Goal: Task Accomplishment & Management: Use online tool/utility

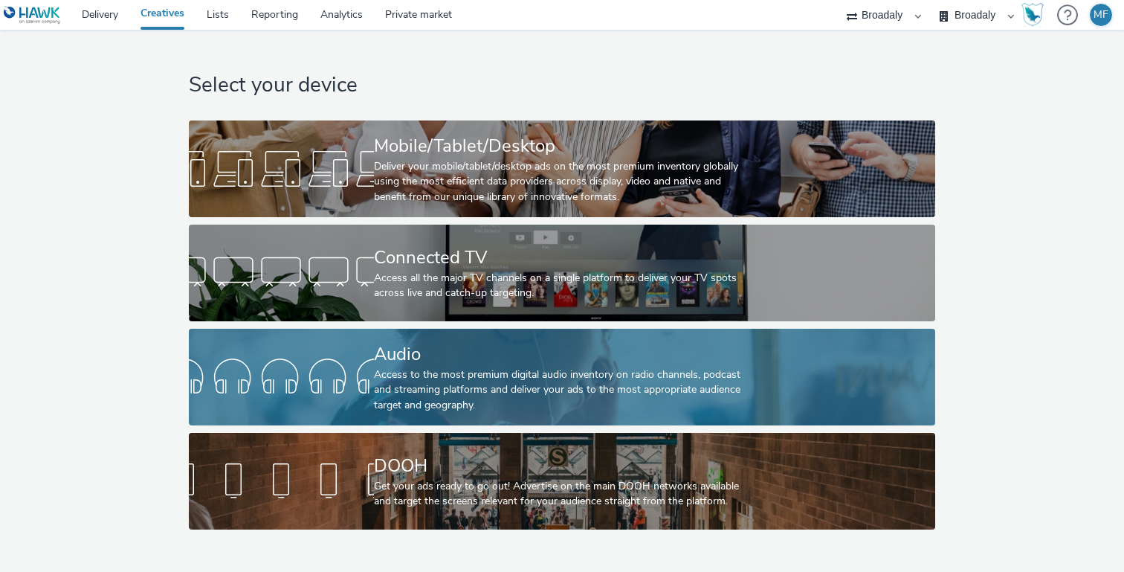
click at [459, 358] on div "Audio" at bounding box center [559, 354] width 370 height 26
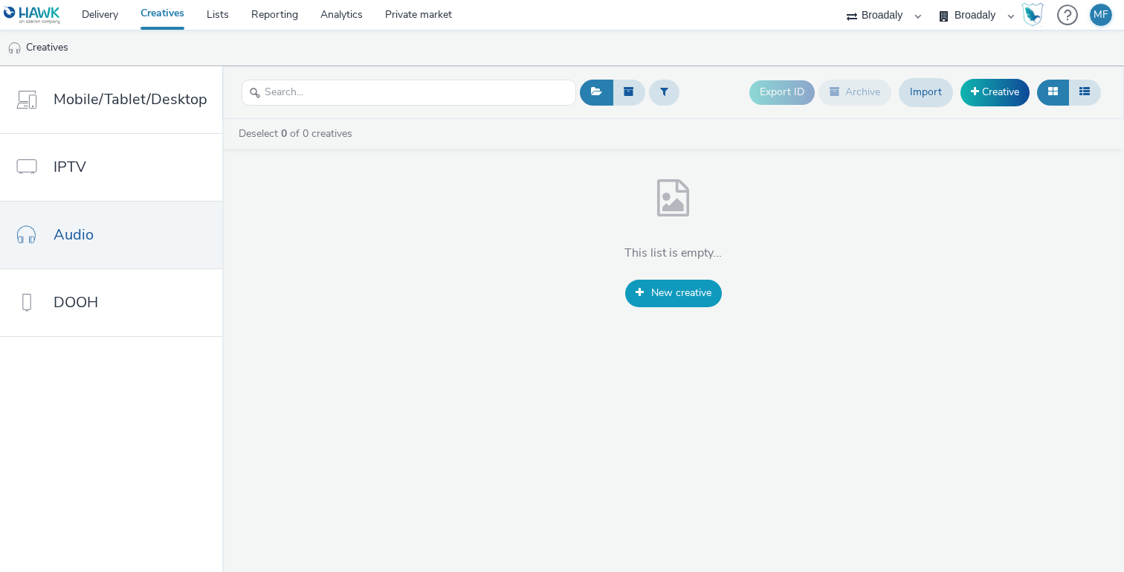
click at [686, 298] on span "New creative" at bounding box center [681, 293] width 60 height 14
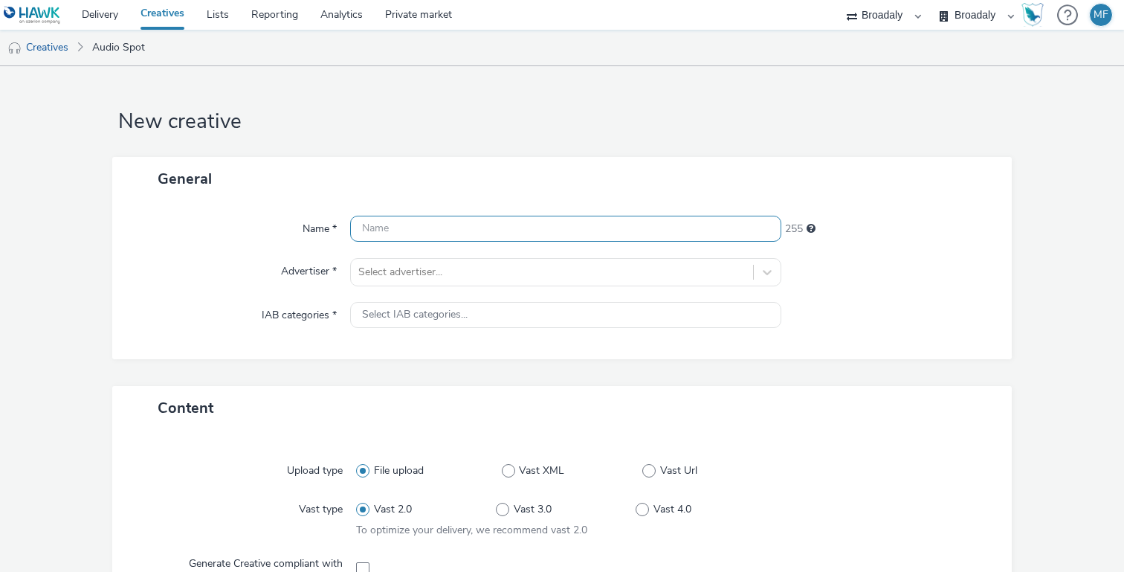
click at [469, 239] on input "text" at bounding box center [565, 229] width 431 height 26
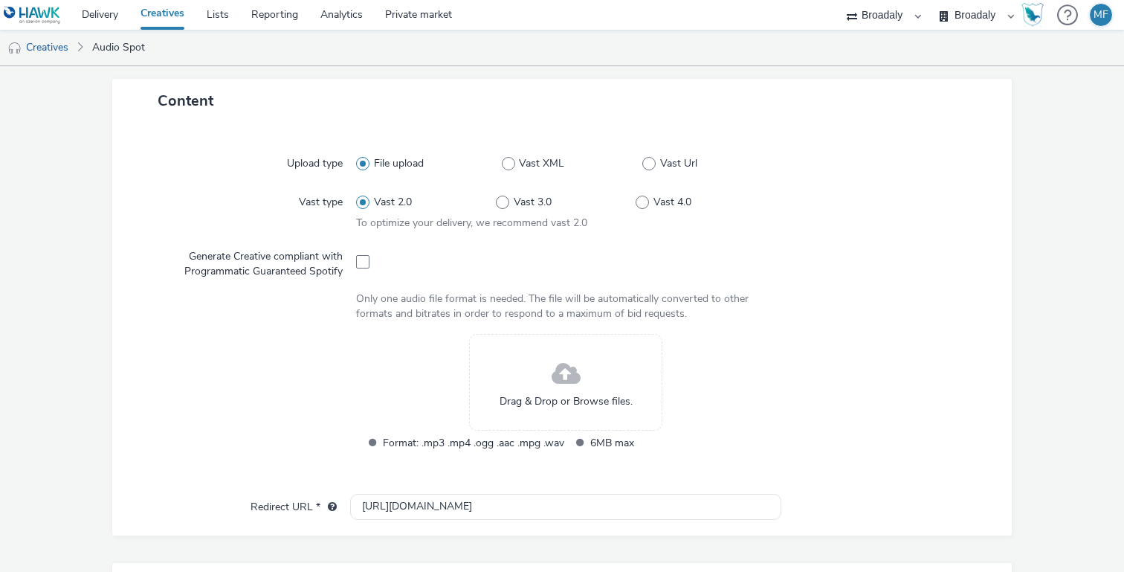
scroll to position [316, 0]
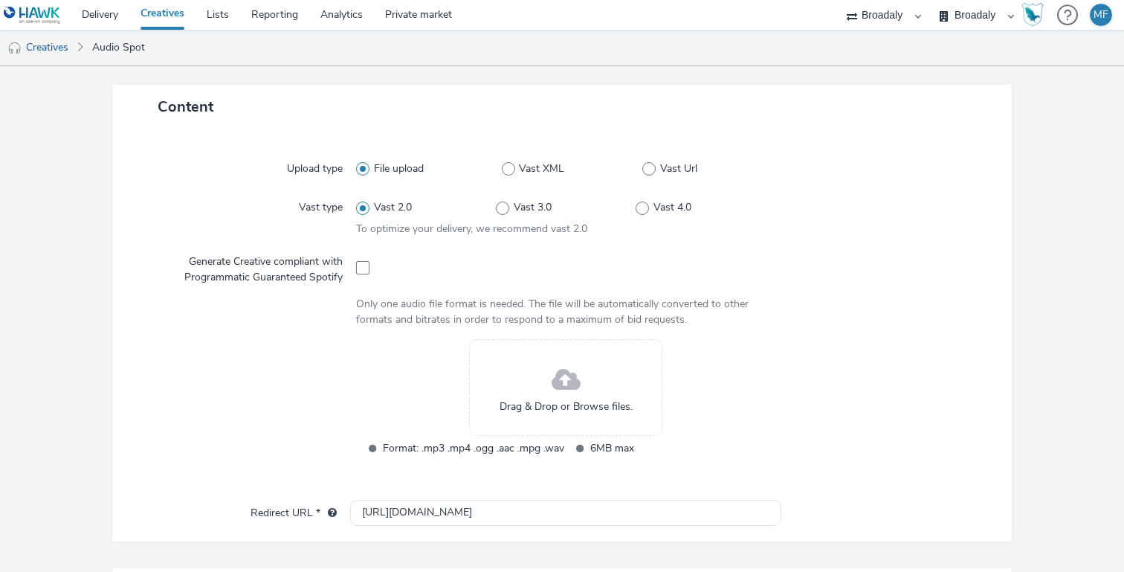
click at [173, 15] on link "Creatives" at bounding box center [162, 15] width 66 height 30
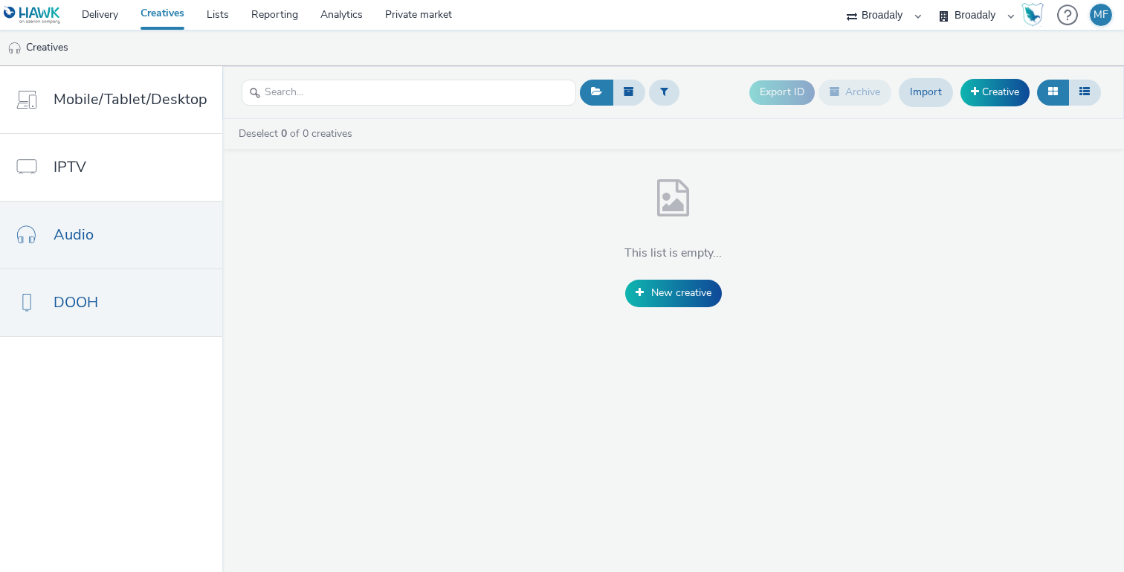
click at [160, 271] on link "DOOH" at bounding box center [111, 302] width 222 height 67
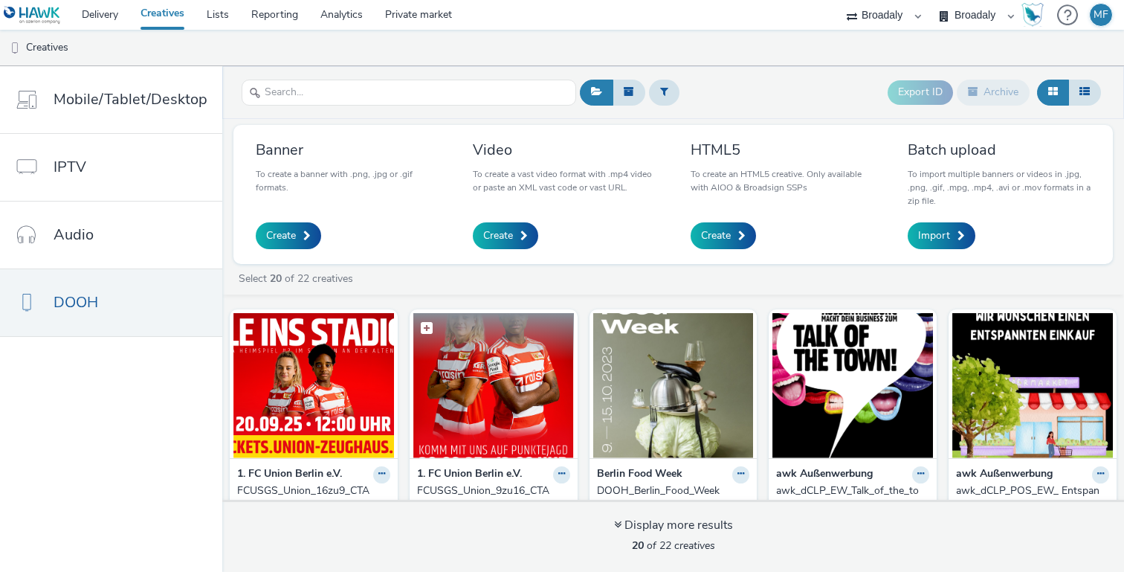
click at [482, 368] on img at bounding box center [493, 385] width 161 height 145
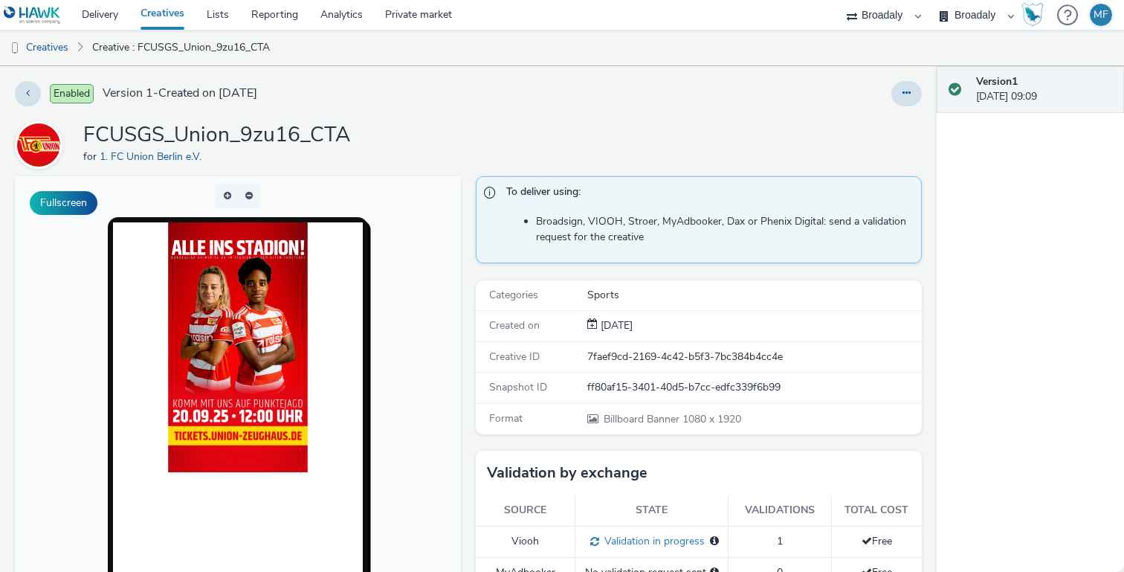
click at [705, 353] on div "7faef9cd-2169-4c42-b5f3-7bc384b4cc4e" at bounding box center [753, 357] width 333 height 15
copy div "7faef9cd-2169-4c42-b5f3-7bc384b4cc4e"
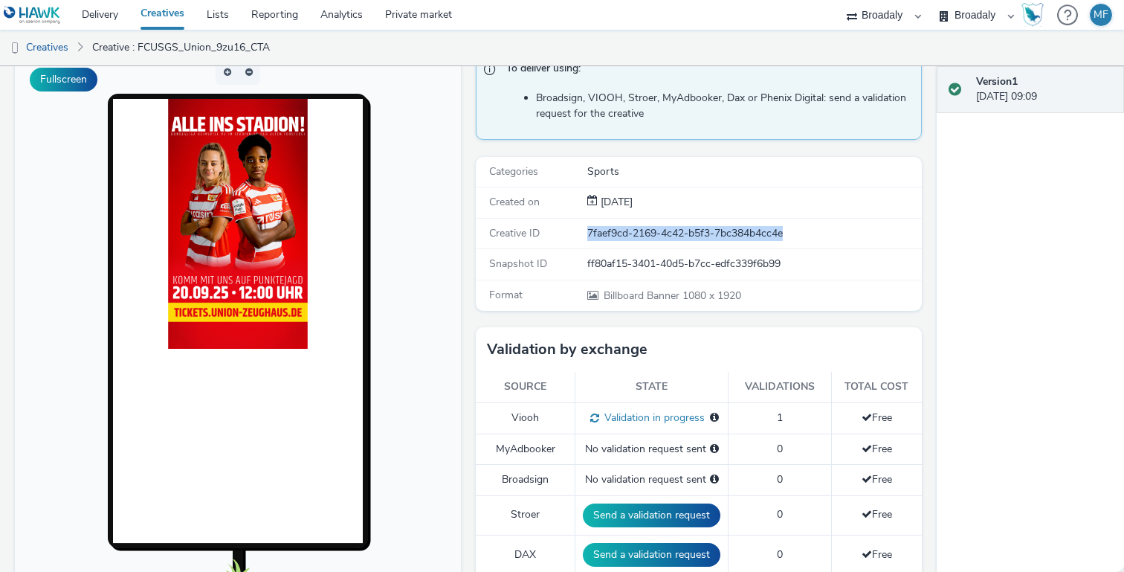
scroll to position [132, 0]
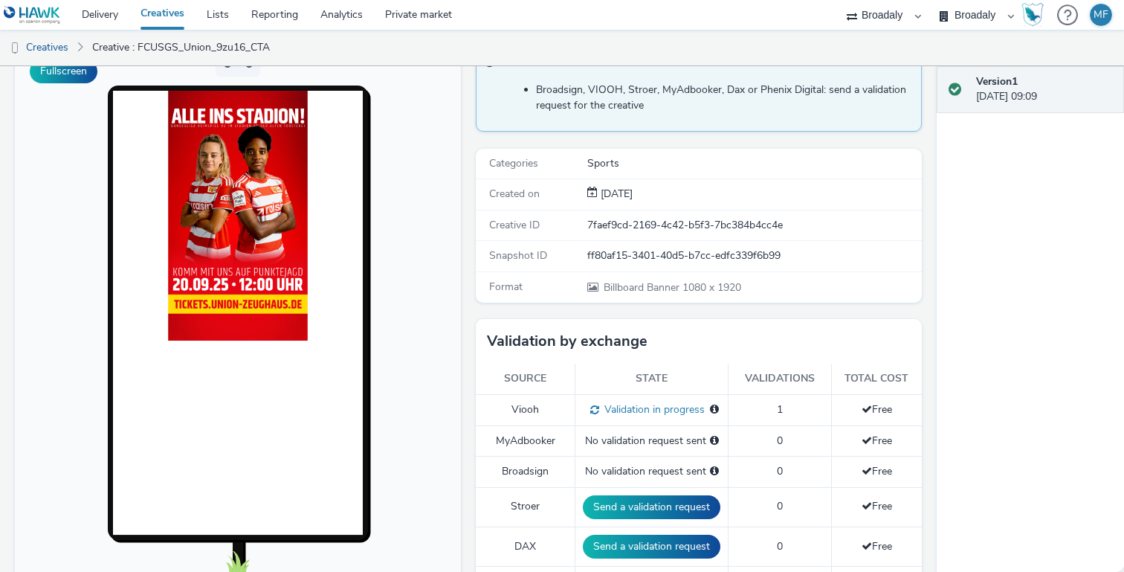
click at [854, 224] on div "7faef9cd-2169-4c42-b5f3-7bc384b4cc4e" at bounding box center [753, 225] width 333 height 15
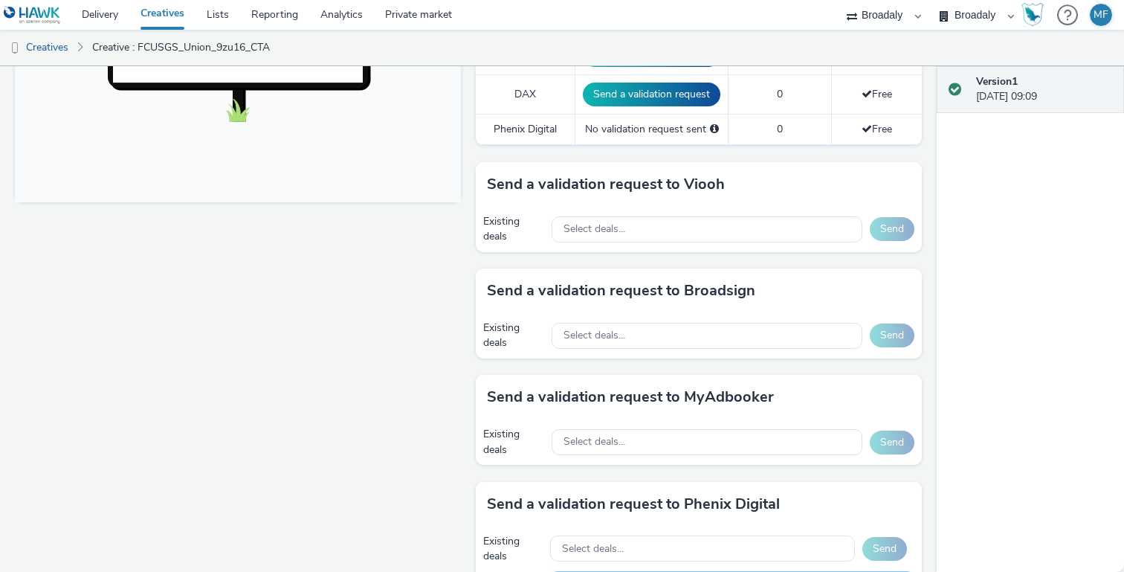
scroll to position [686, 0]
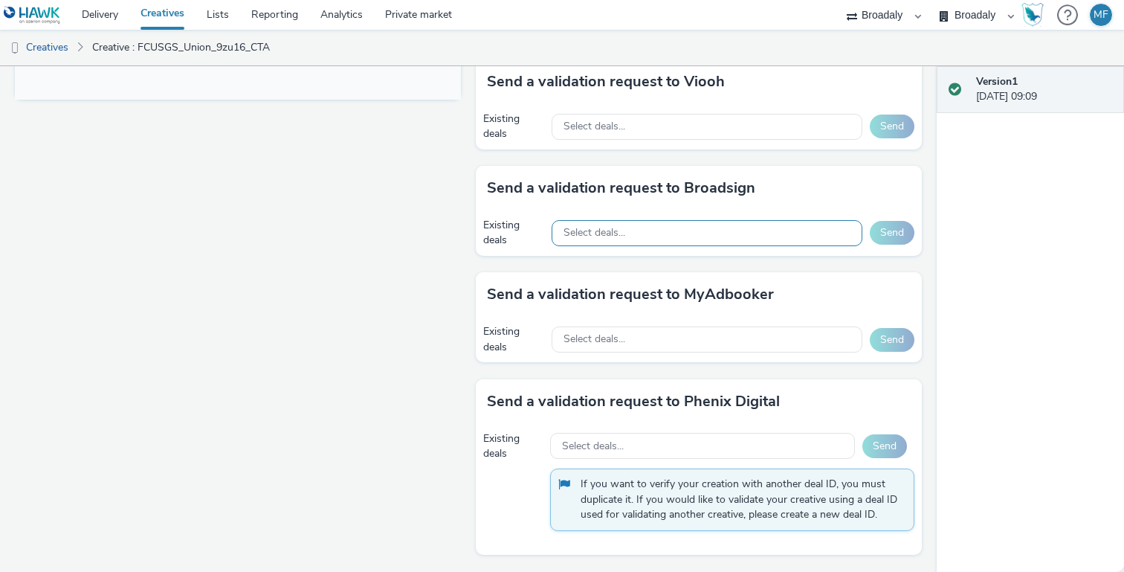
click at [667, 230] on div "Select deals..." at bounding box center [707, 233] width 311 height 26
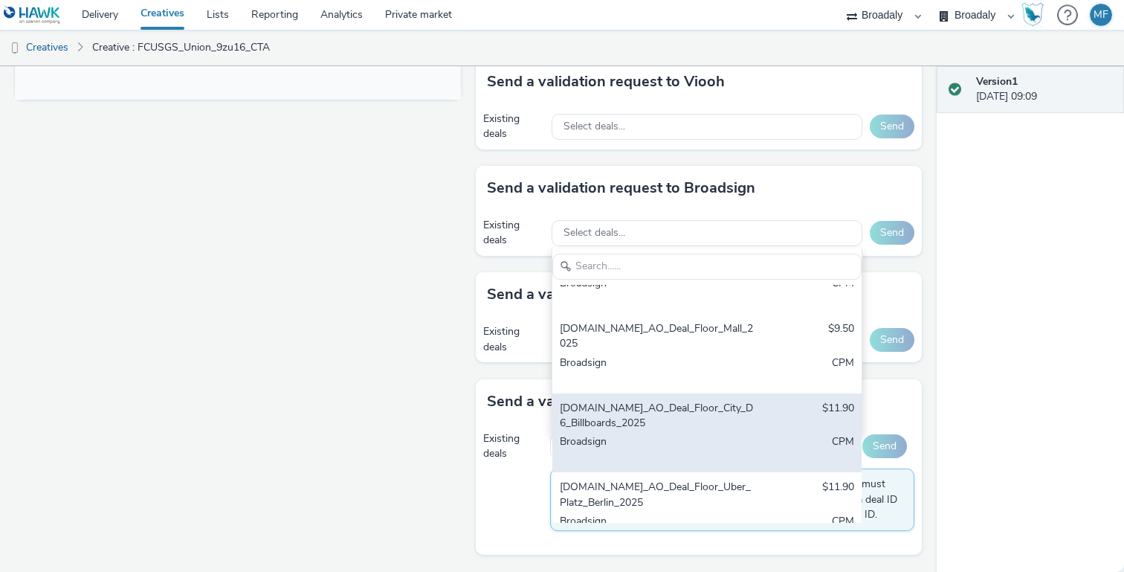
scroll to position [36, 0]
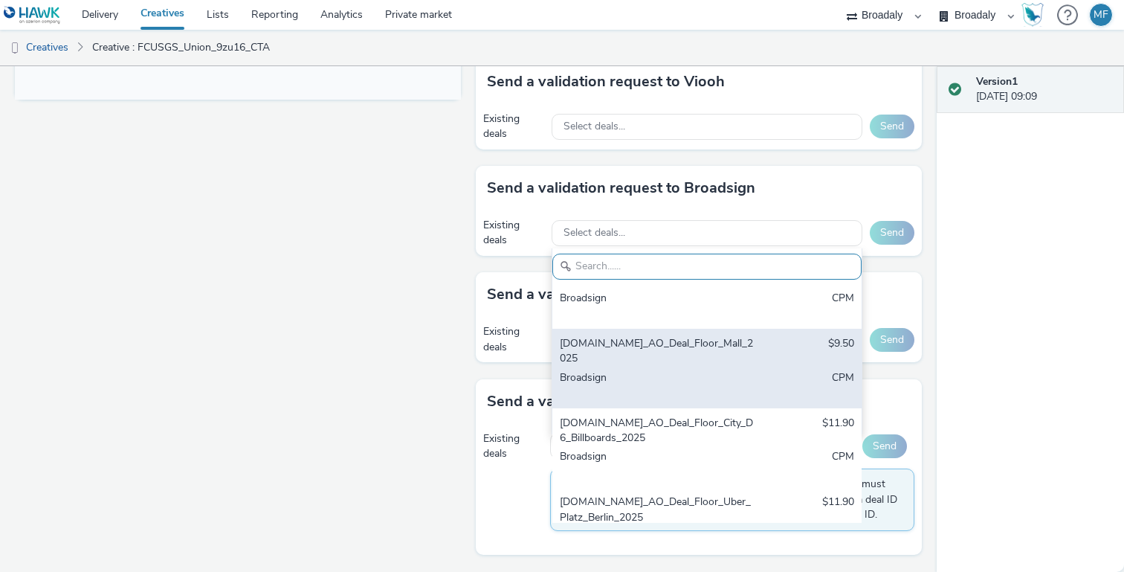
click at [677, 368] on div "[DOMAIN_NAME]_AO_Deal_Floor_Mall_2025 $9.50 Broadsign CPM" at bounding box center [707, 369] width 309 height 80
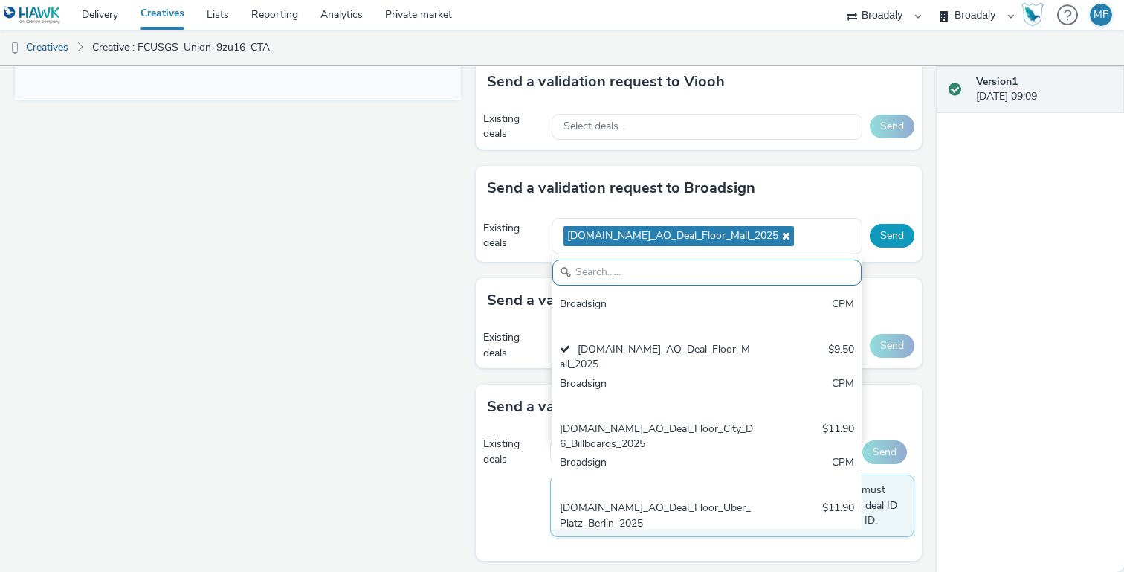
click at [897, 236] on button "Send" at bounding box center [892, 236] width 45 height 24
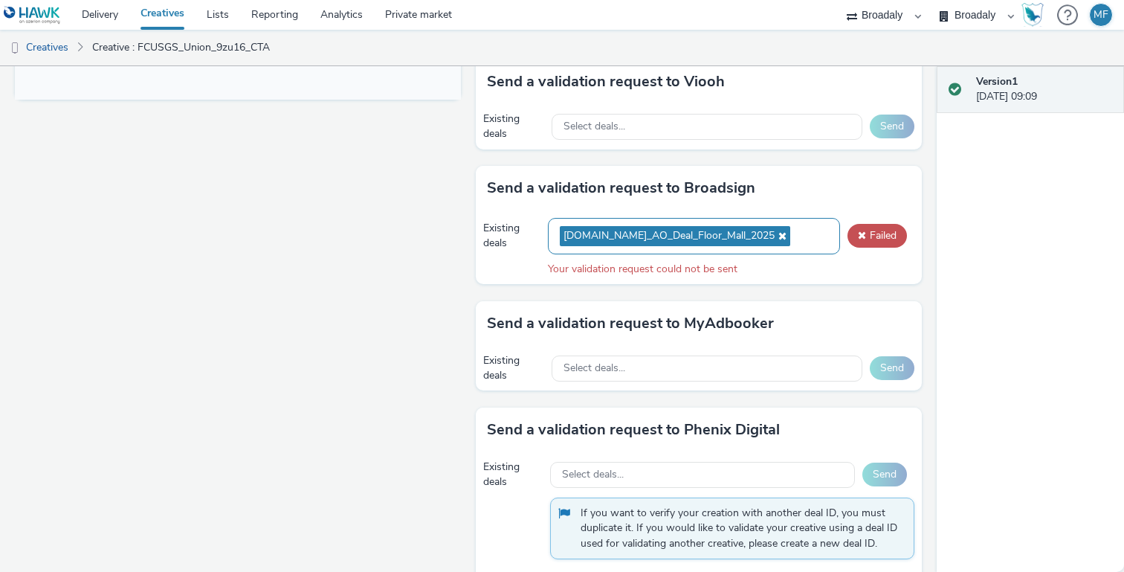
click at [775, 237] on icon at bounding box center [781, 236] width 12 height 10
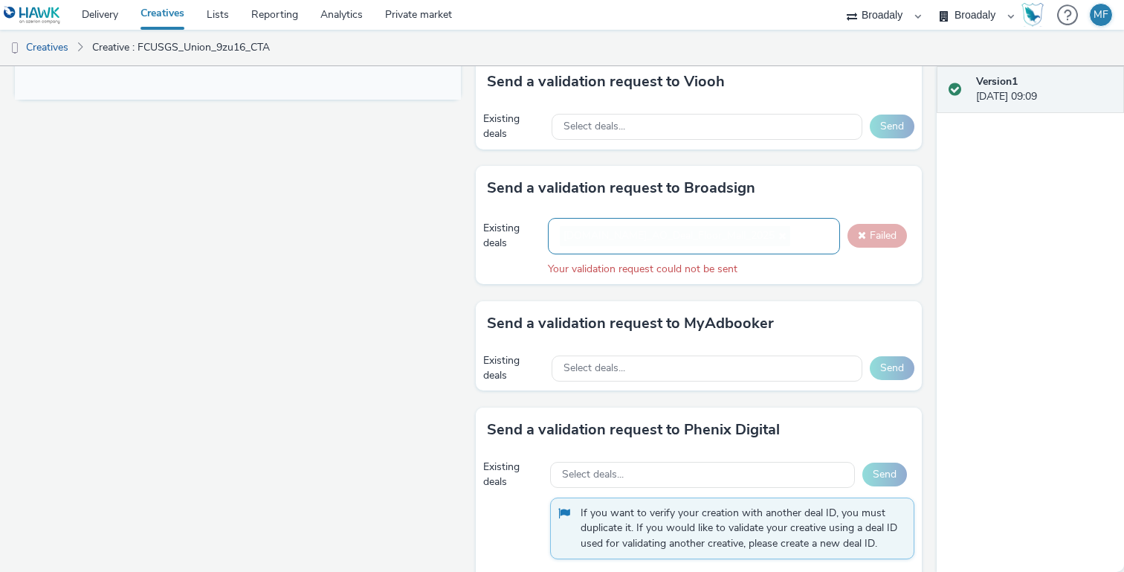
click at [740, 236] on div "[DOMAIN_NAME]_AO_Deal_Floor_Mall_2025" at bounding box center [694, 236] width 292 height 36
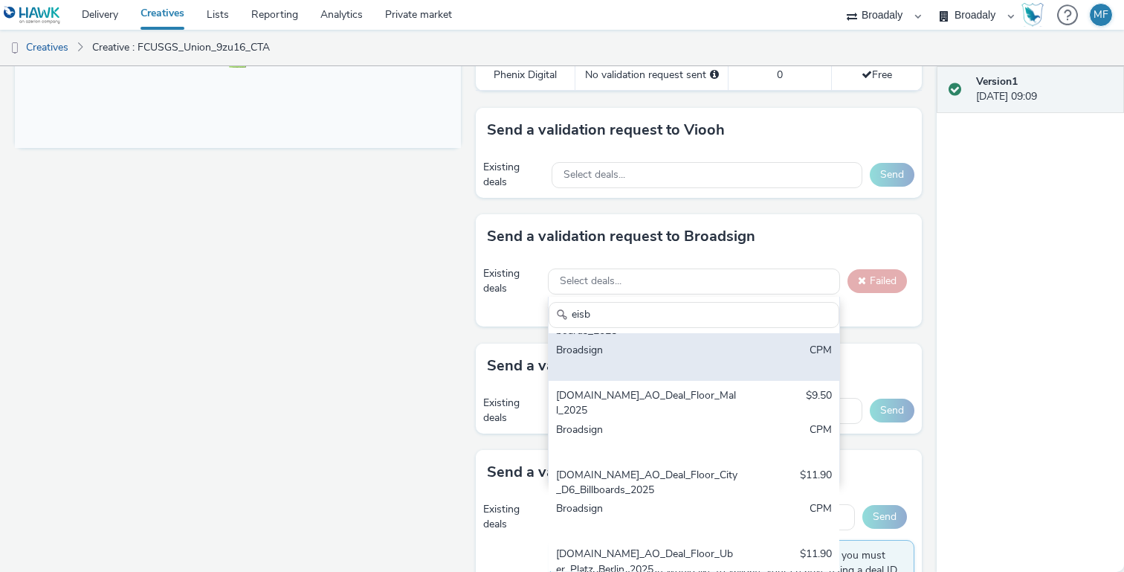
scroll to position [39, 0]
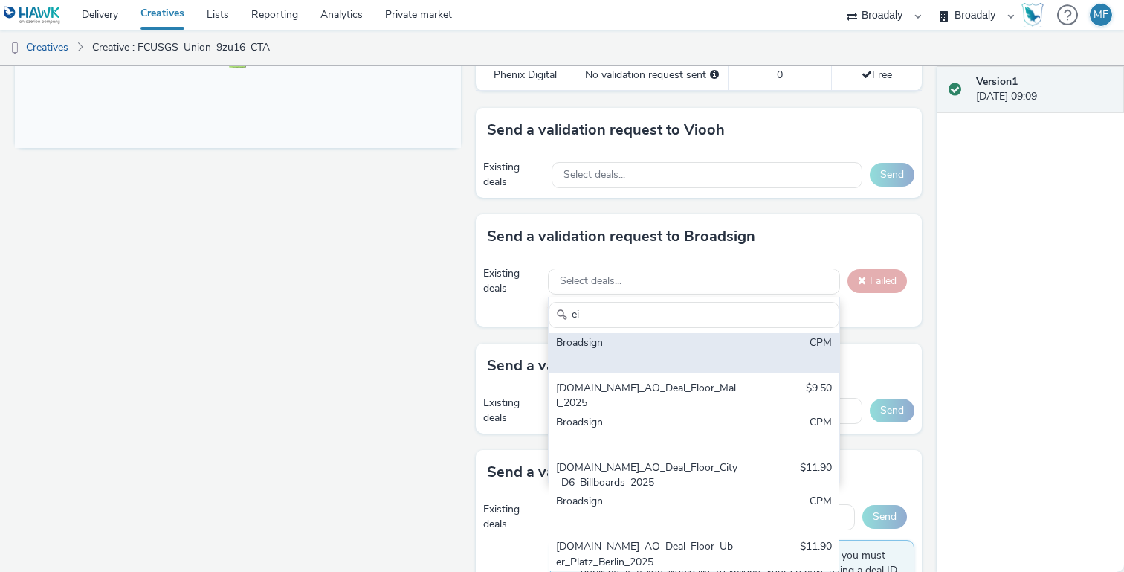
type input "e"
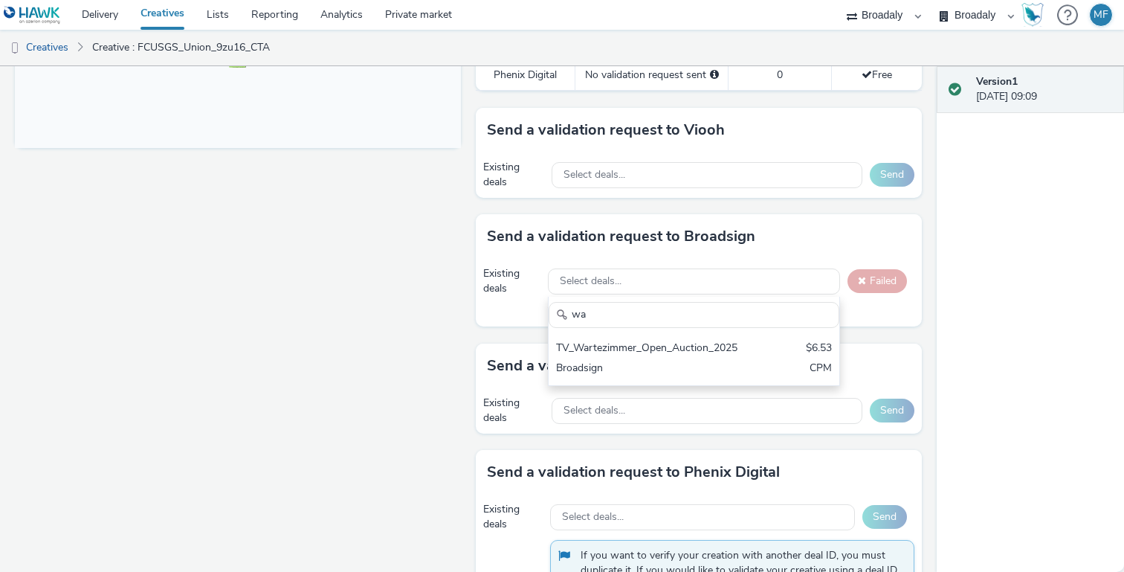
type input "w"
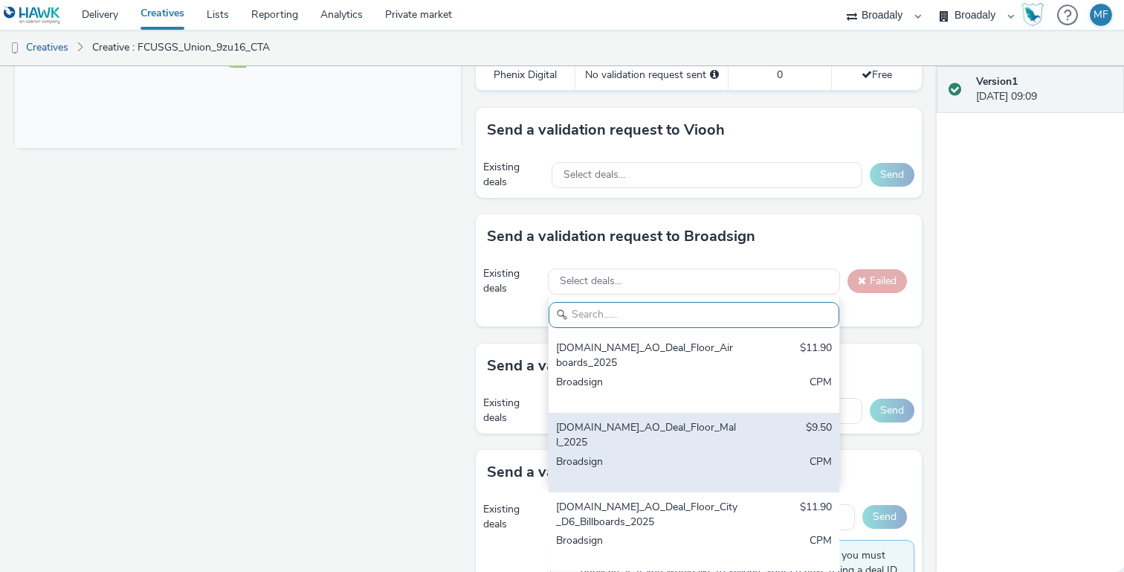
click at [691, 451] on div "[DOMAIN_NAME]_AO_Deal_Floor_Mall_2025 $9.50 Broadsign CPM" at bounding box center [694, 453] width 291 height 80
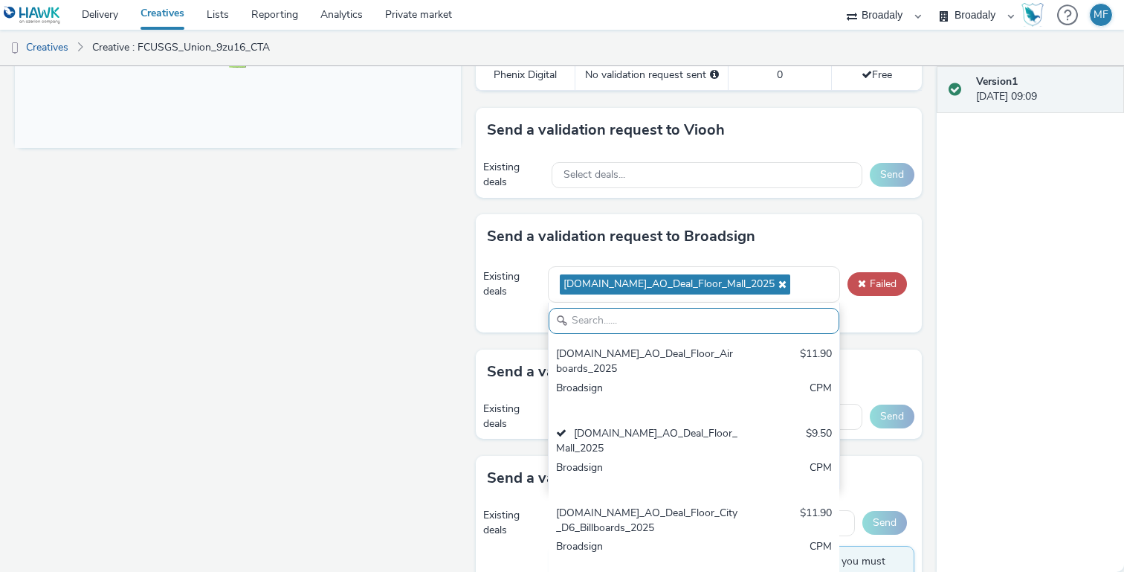
click at [960, 326] on div "Version 1 [DATE] 09:09" at bounding box center [1030, 319] width 187 height 506
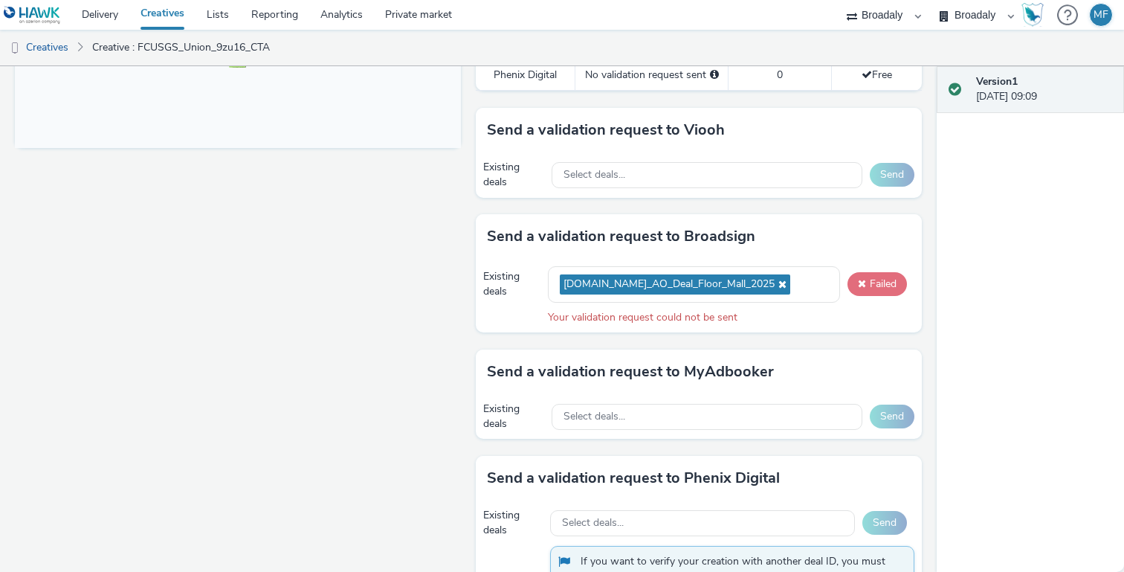
click at [870, 277] on button "Failed" at bounding box center [877, 284] width 59 height 24
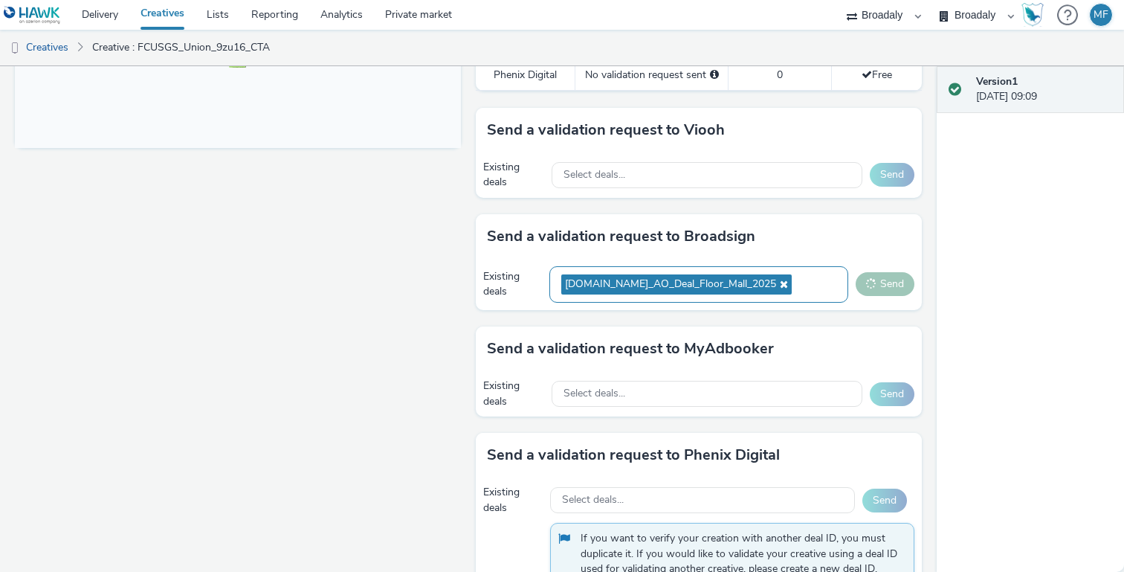
click at [768, 277] on span "[DOMAIN_NAME]_AO_Deal_Floor_Mall_2025" at bounding box center [676, 284] width 231 height 20
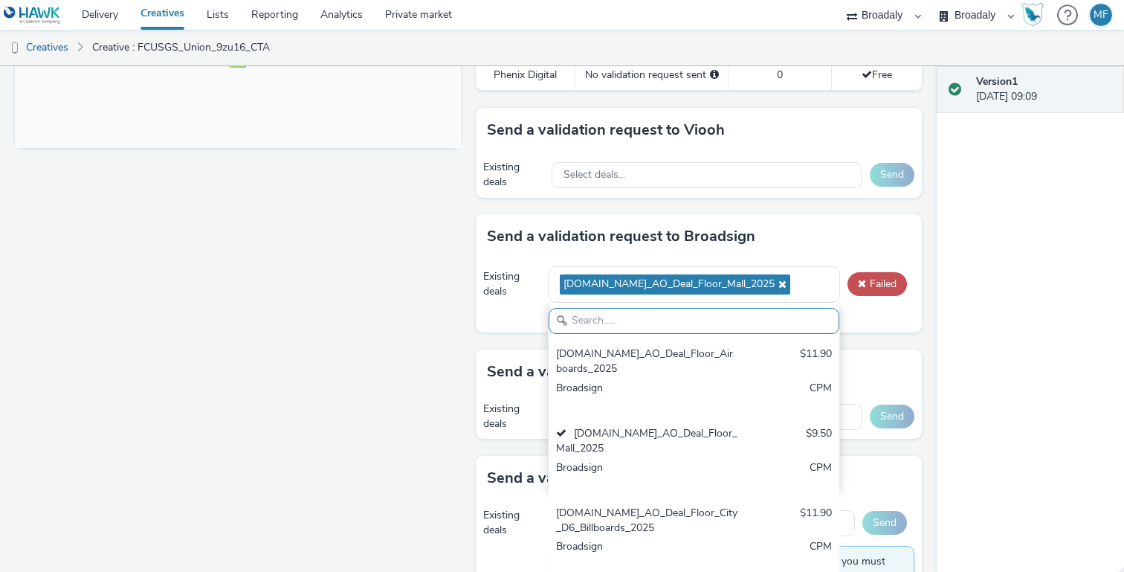
click at [839, 234] on div "Send a validation request to Broadsign" at bounding box center [699, 236] width 446 height 45
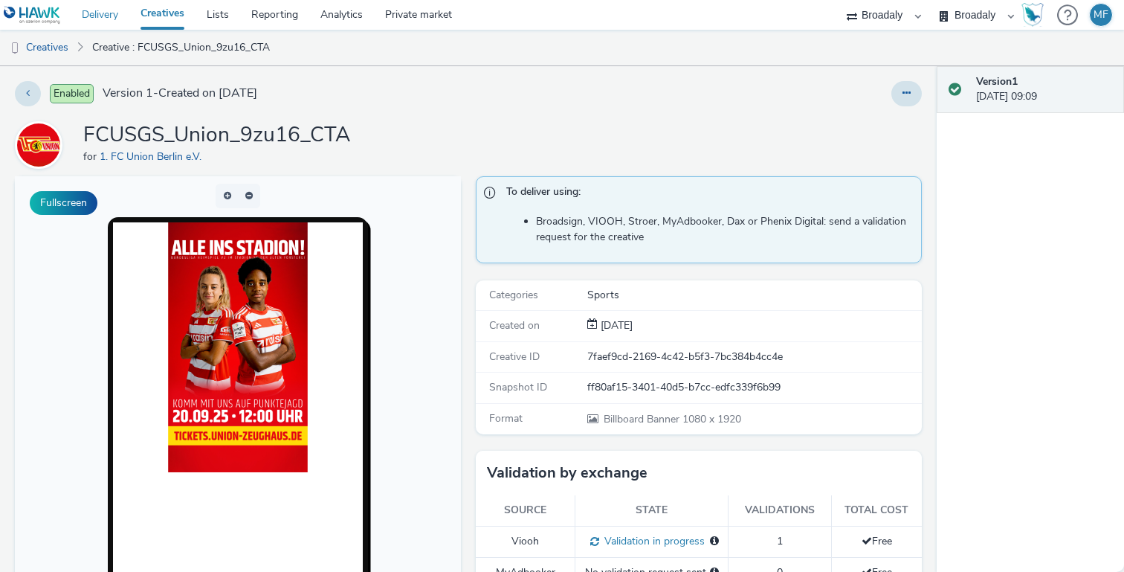
click at [117, 21] on link "Delivery" at bounding box center [100, 15] width 59 height 30
